Goal: Navigation & Orientation: Understand site structure

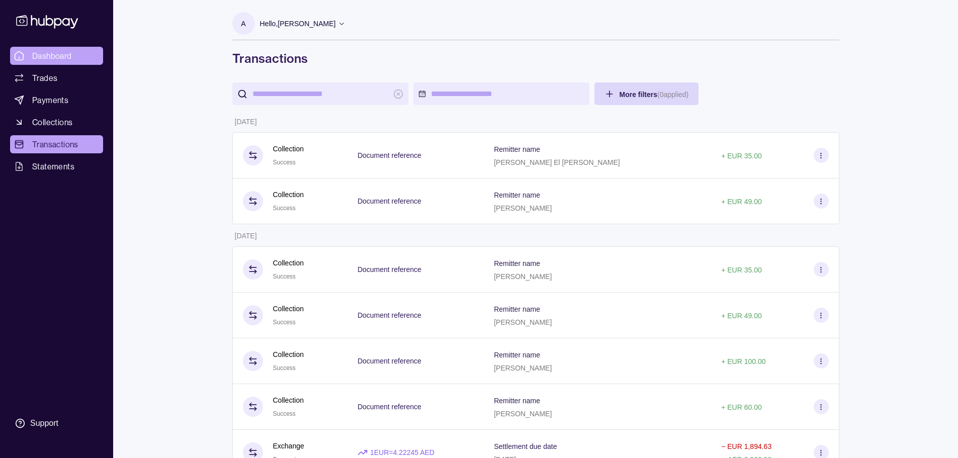
click at [61, 55] on span "Dashboard" at bounding box center [52, 56] width 40 height 12
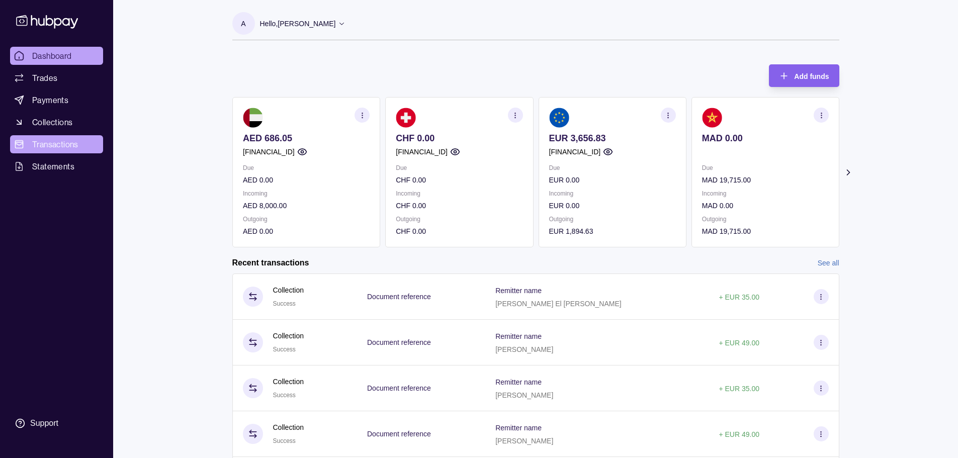
click at [47, 145] on span "Transactions" at bounding box center [55, 144] width 46 height 12
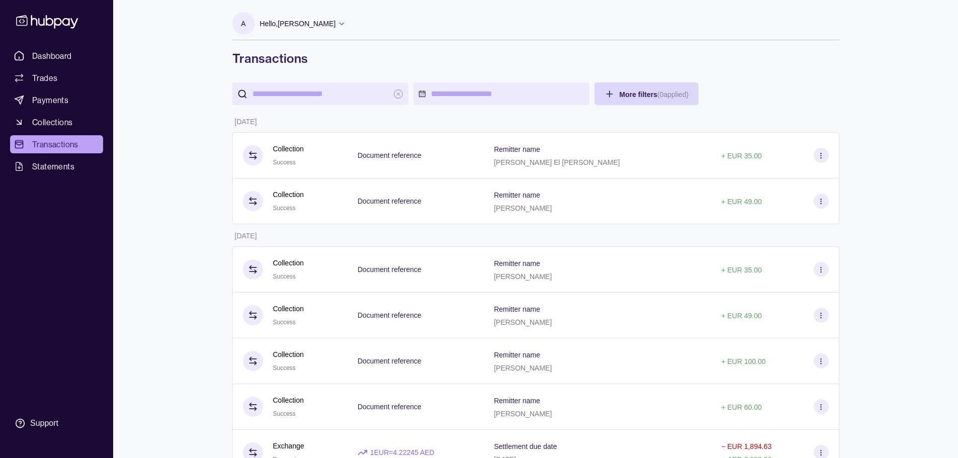
click at [50, 82] on span "Trades" at bounding box center [44, 78] width 25 height 12
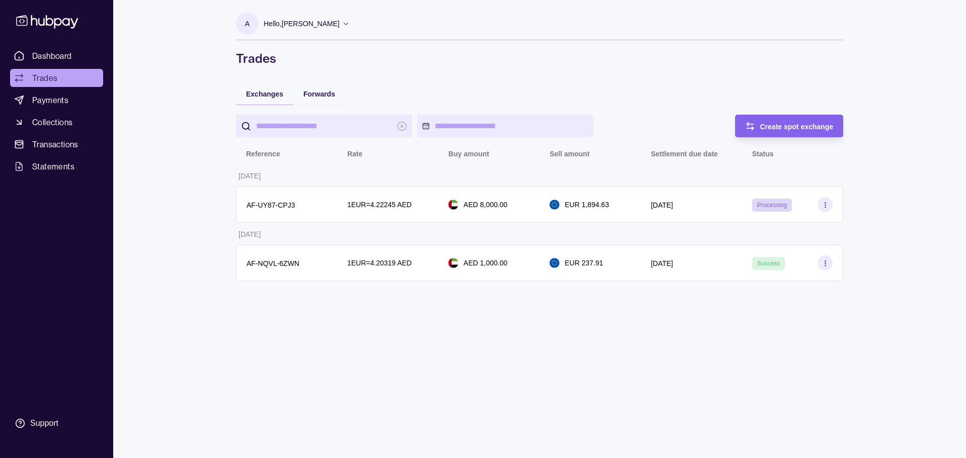
click at [166, 170] on div "Dashboard Trades Payments Collections Transactions Statements Support A Hello, …" at bounding box center [483, 229] width 966 height 458
click at [50, 57] on span "Dashboard" at bounding box center [52, 56] width 40 height 12
